Goal: Register for event/course: Sign up to attend an event or enroll in a course

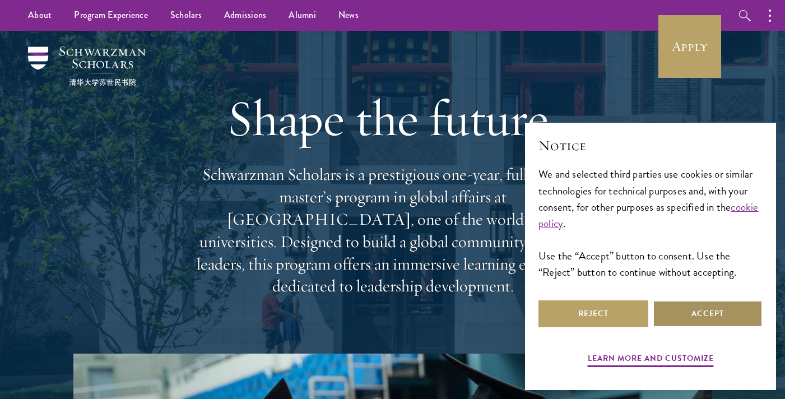
click at [685, 306] on button "Accept" at bounding box center [708, 313] width 110 height 27
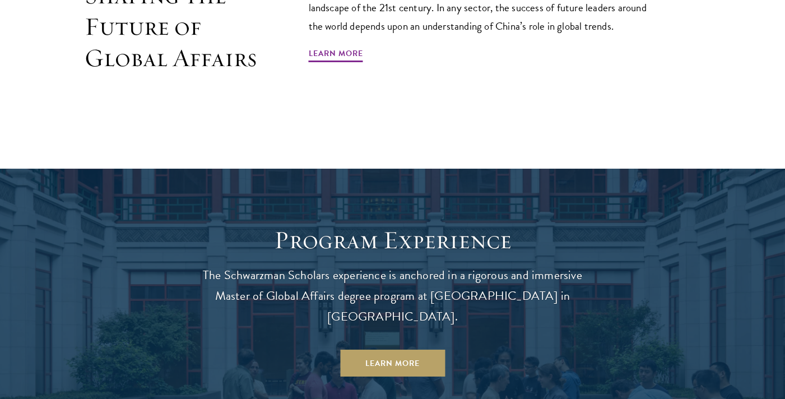
scroll to position [809, 0]
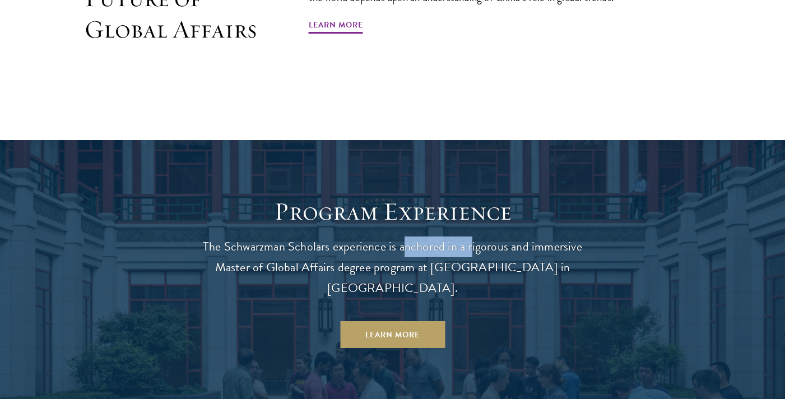
drag, startPoint x: 407, startPoint y: 224, endPoint x: 470, endPoint y: 224, distance: 63.3
click at [470, 236] on p "The Schwarzman Scholars experience is anchored in a rigorous and immersive Mast…" at bounding box center [392, 267] width 403 height 62
click at [318, 236] on p "The Schwarzman Scholars experience is anchored in a rigorous and immersive Mast…" at bounding box center [392, 267] width 403 height 62
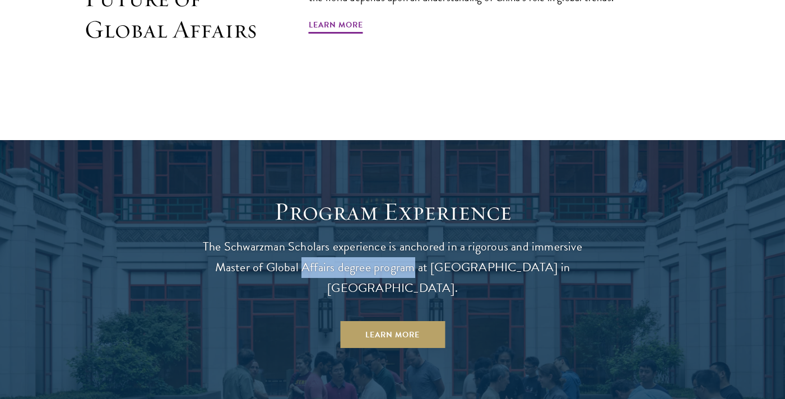
drag, startPoint x: 301, startPoint y: 243, endPoint x: 412, endPoint y: 243, distance: 110.4
click at [411, 243] on p "The Schwarzman Scholars experience is anchored in a rigorous and immersive Mast…" at bounding box center [392, 267] width 403 height 62
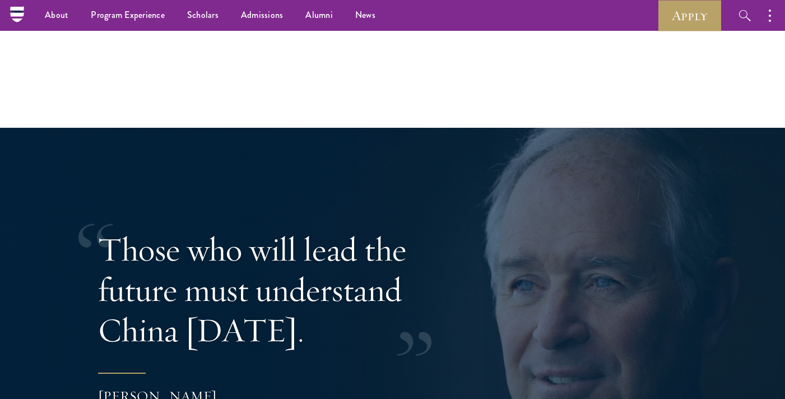
scroll to position [2056, 0]
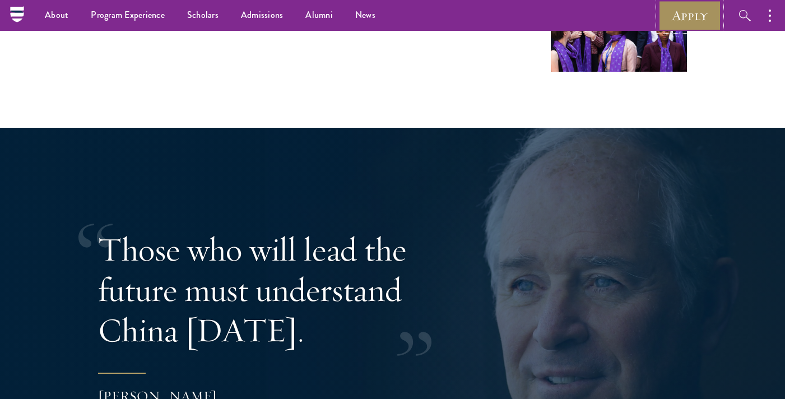
click at [678, 23] on link "Apply" at bounding box center [689, 15] width 63 height 31
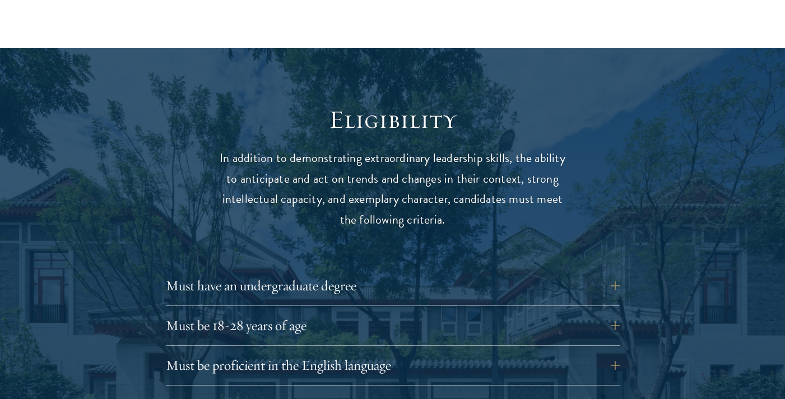
scroll to position [1446, 0]
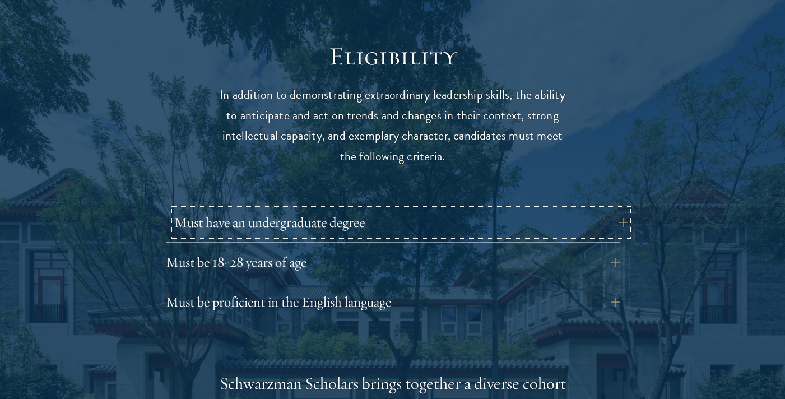
click at [622, 209] on button "Must have an undergraduate degree" at bounding box center [401, 222] width 454 height 27
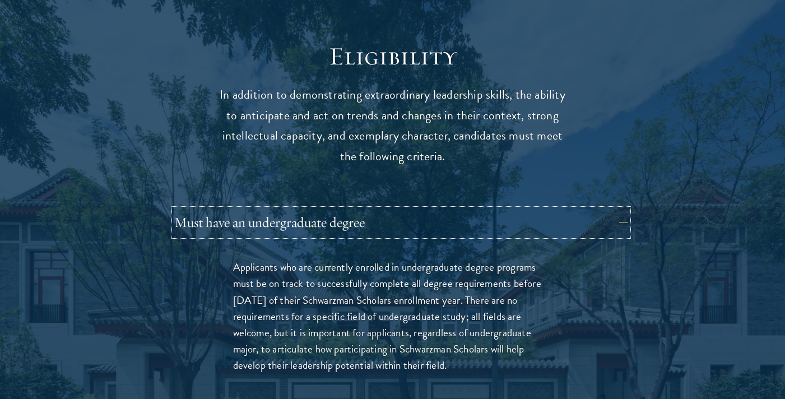
click at [622, 209] on button "Must have an undergraduate degree" at bounding box center [401, 222] width 454 height 27
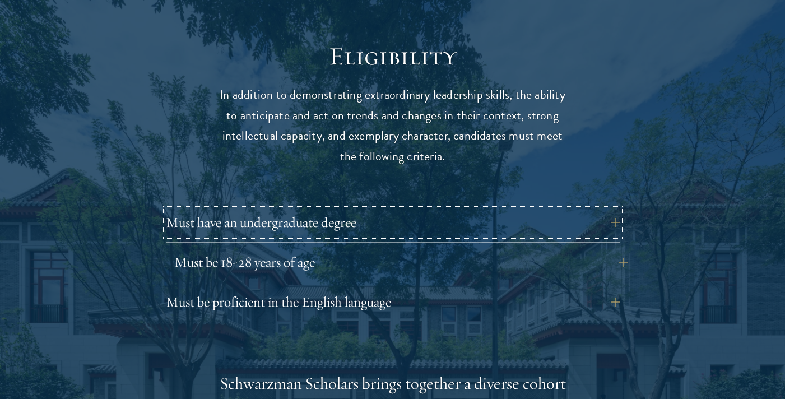
scroll to position [1531, 0]
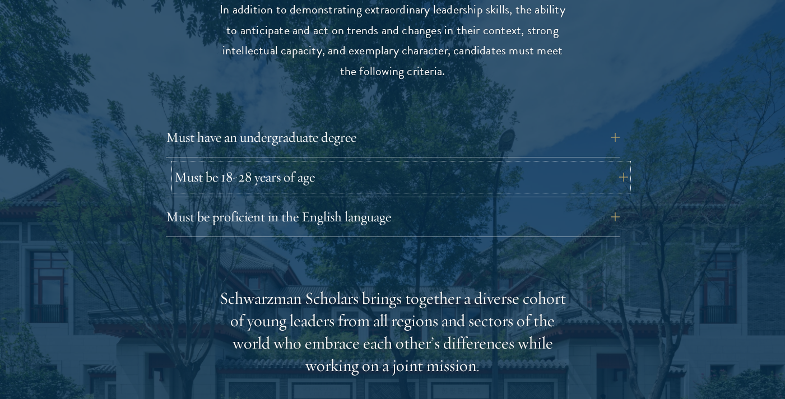
click at [620, 164] on button "Must be 18-28 years of age" at bounding box center [401, 177] width 454 height 27
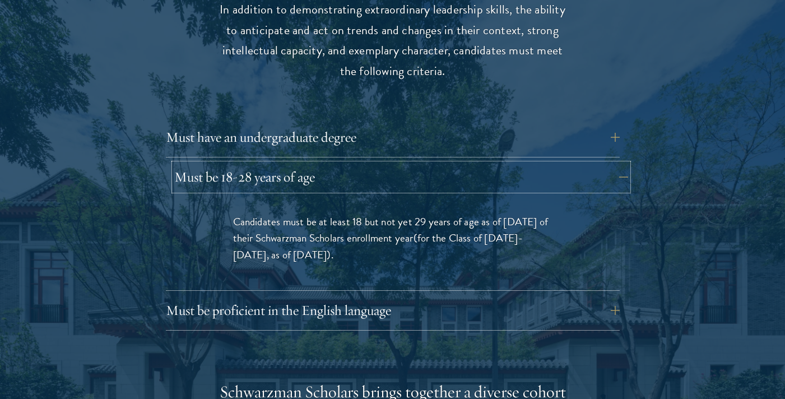
click at [620, 164] on button "Must be 18-28 years of age" at bounding box center [401, 177] width 454 height 27
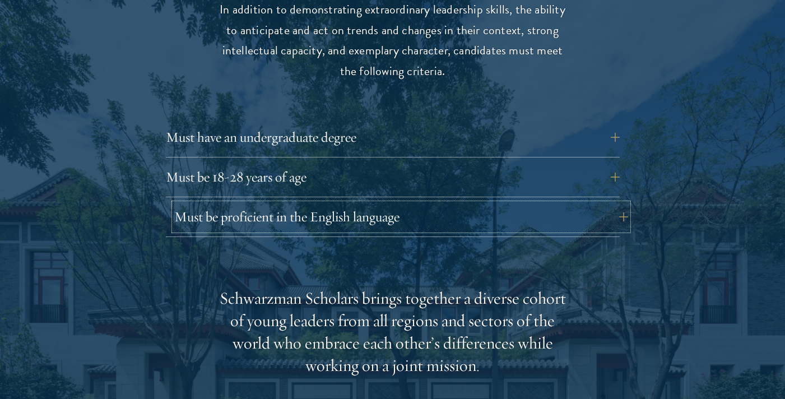
click at [616, 203] on button "Must be proficient in the English language" at bounding box center [401, 216] width 454 height 27
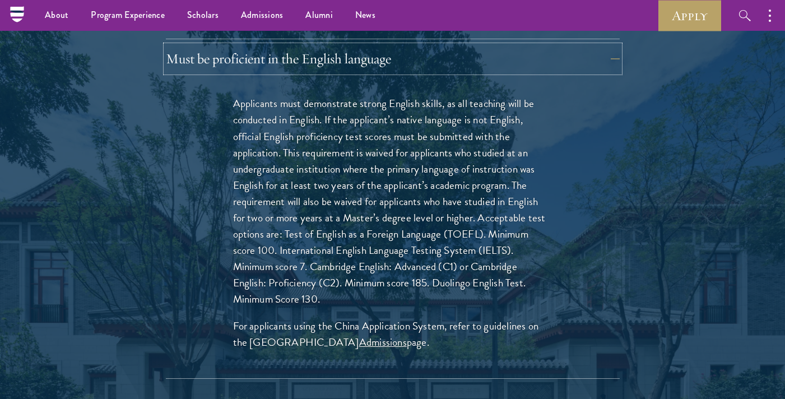
scroll to position [1688, 0]
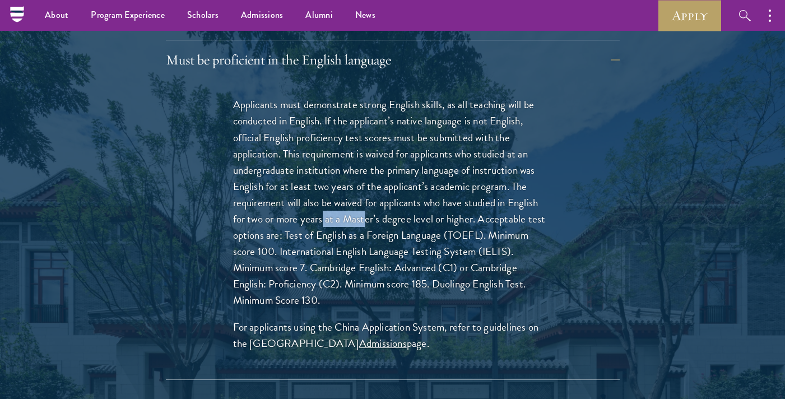
drag, startPoint x: 323, startPoint y: 199, endPoint x: 366, endPoint y: 201, distance: 43.1
click at [366, 201] on p "Applicants must demonstrate strong English skills, as all teaching will be cond…" at bounding box center [392, 202] width 319 height 212
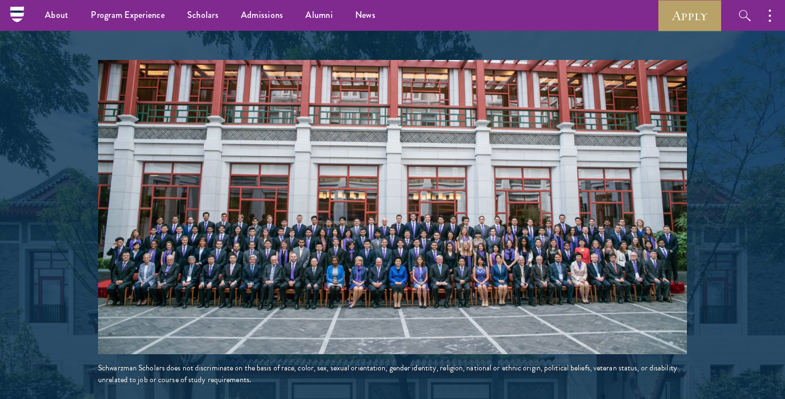
scroll to position [2156, 0]
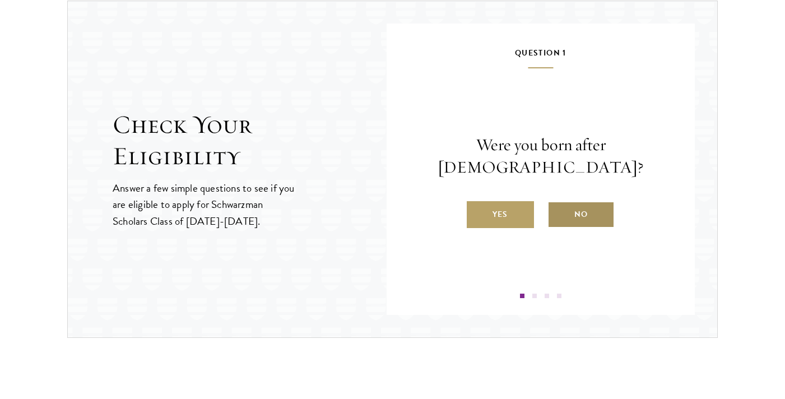
click at [588, 206] on label "No" at bounding box center [580, 214] width 67 height 27
click at [557, 206] on input "No" at bounding box center [552, 207] width 10 height 10
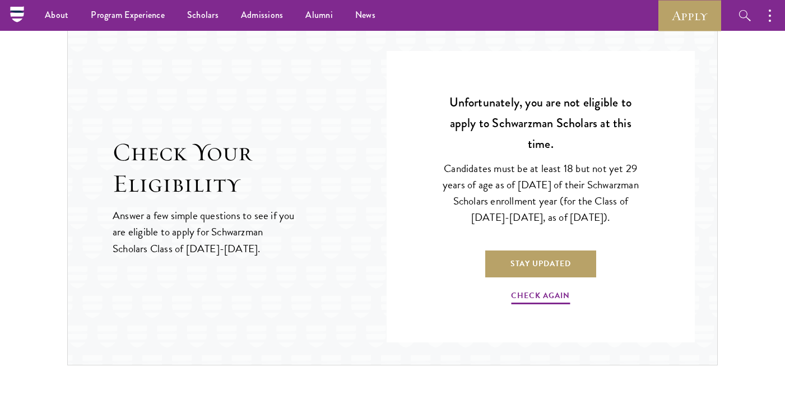
scroll to position [1083, 0]
